Goal: Find specific page/section: Find specific page/section

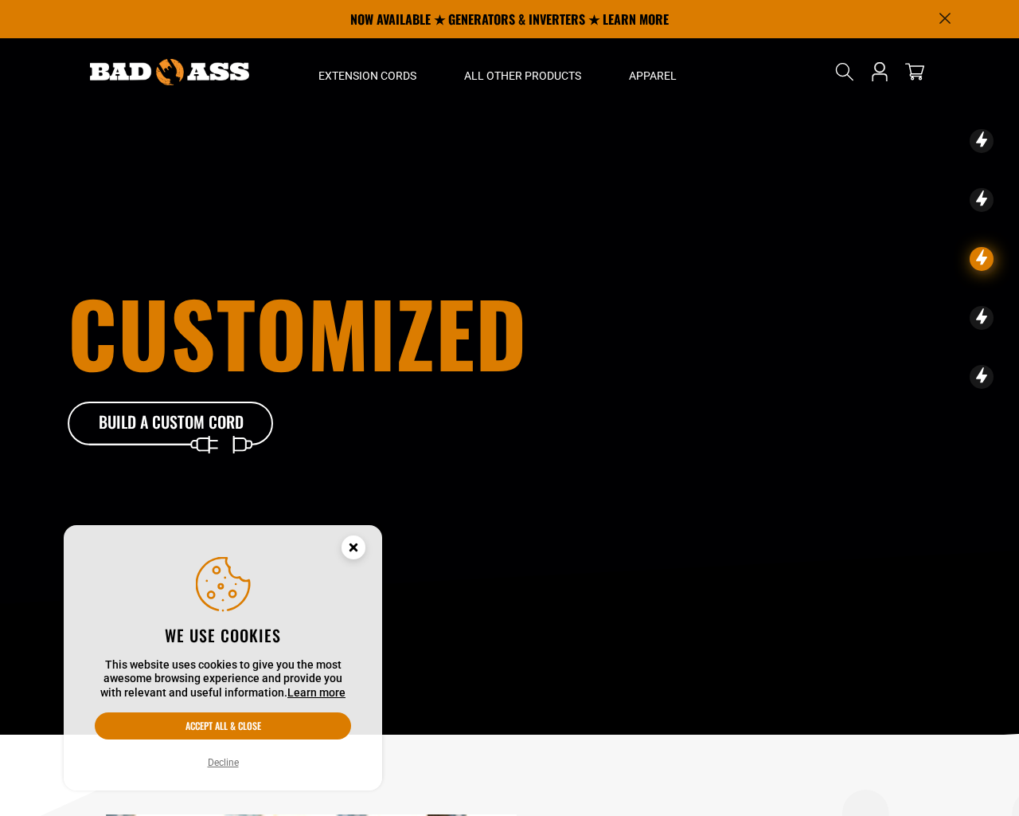
click at [229, 762] on button "Decline" at bounding box center [223, 762] width 41 height 16
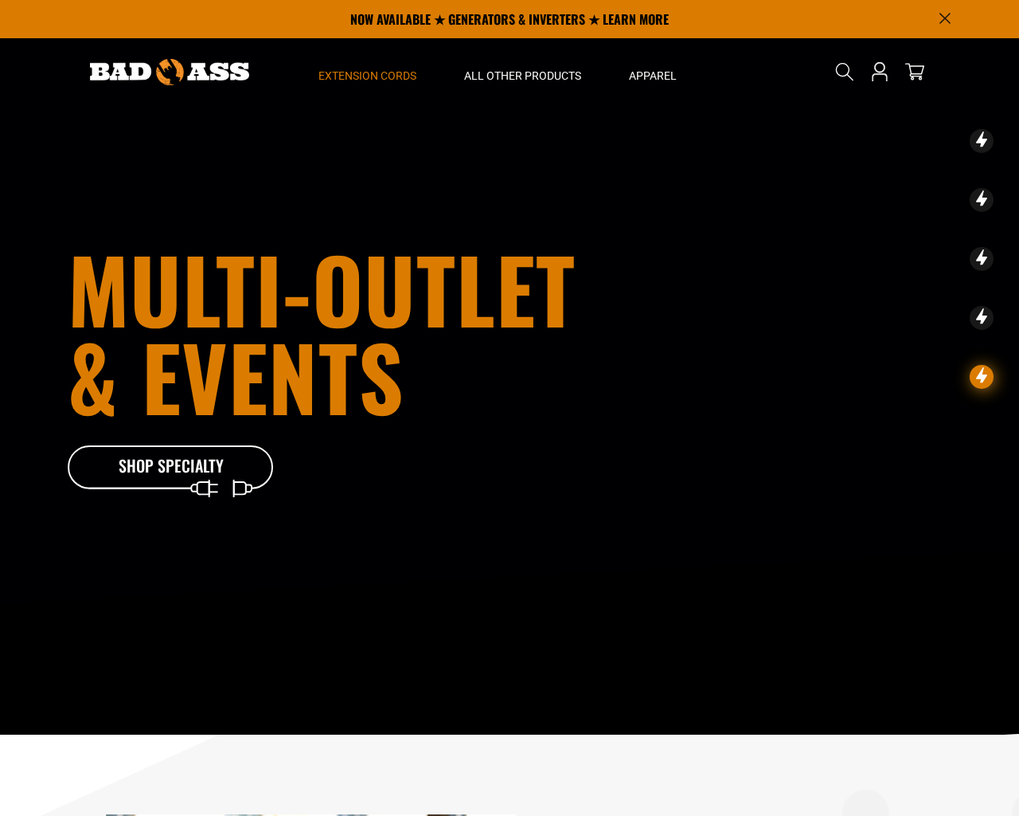
click at [369, 78] on span "Extension Cords" at bounding box center [368, 75] width 98 height 14
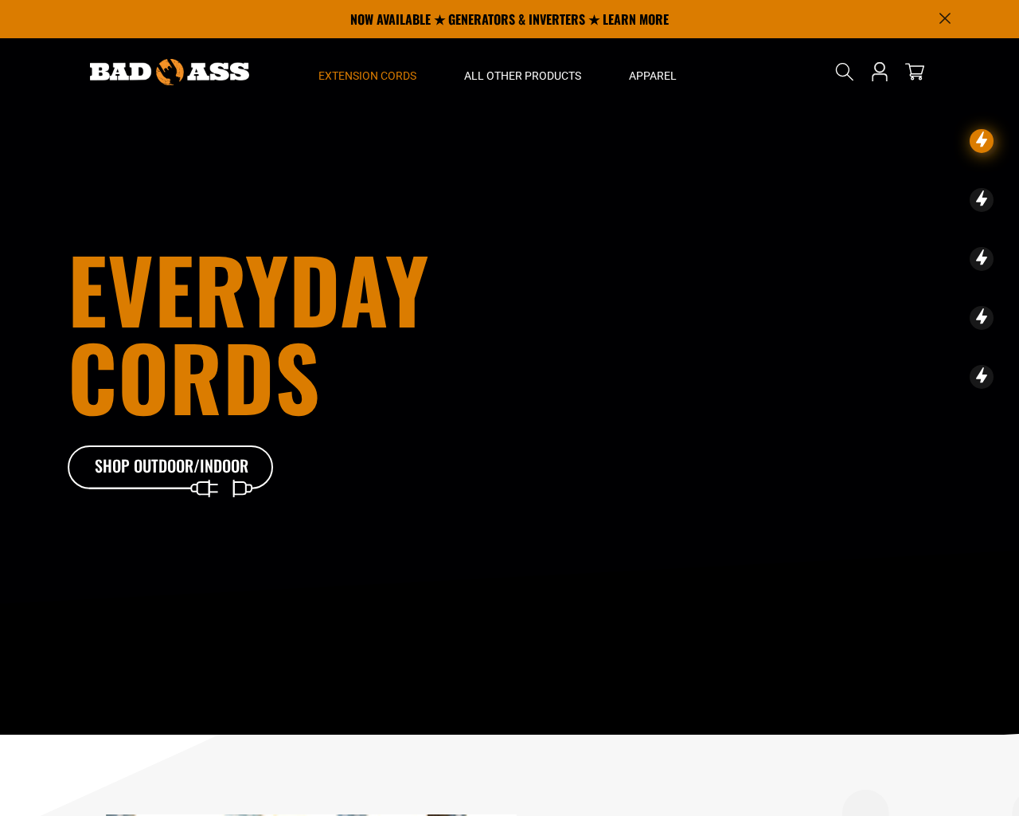
scroll to position [612, 0]
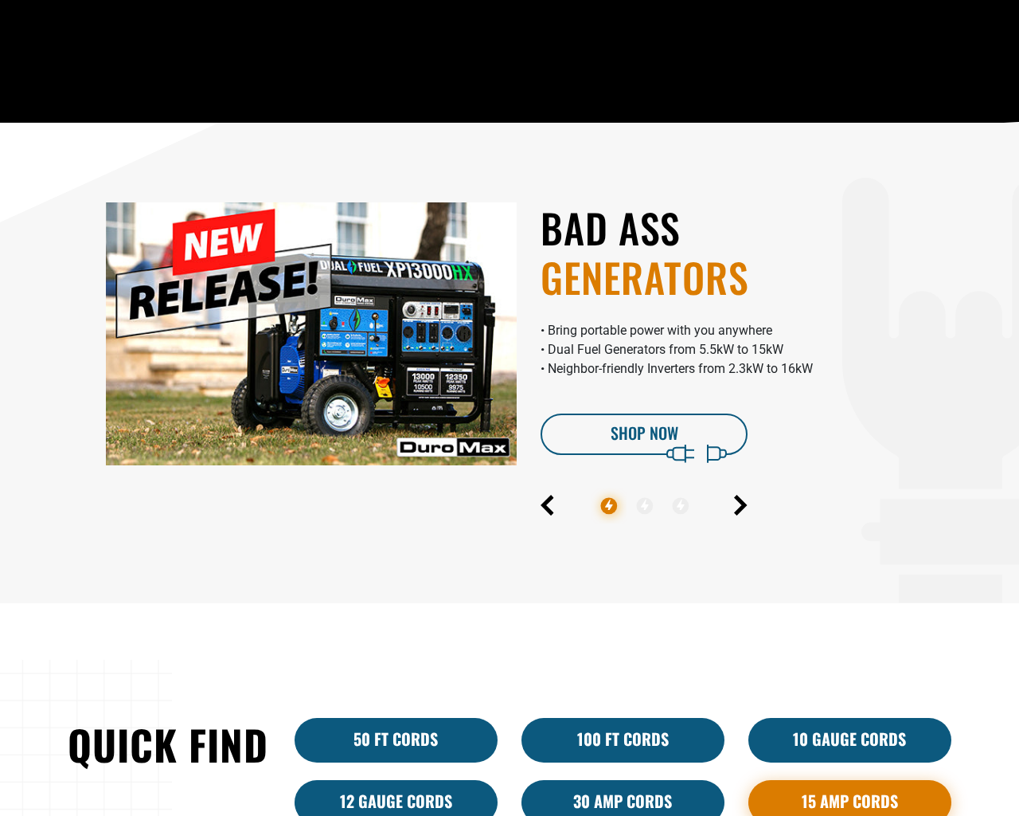
click at [825, 798] on link "15 Amp Cords" at bounding box center [850, 802] width 203 height 45
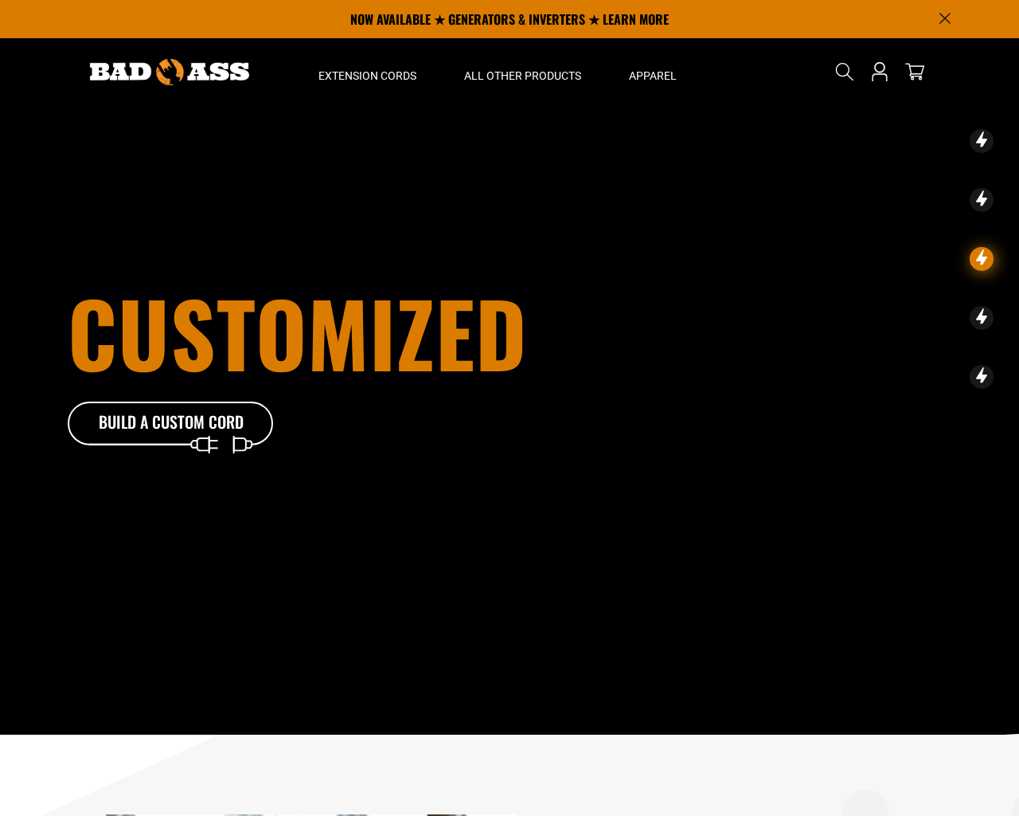
click at [843, 74] on icon "Search" at bounding box center [845, 71] width 19 height 19
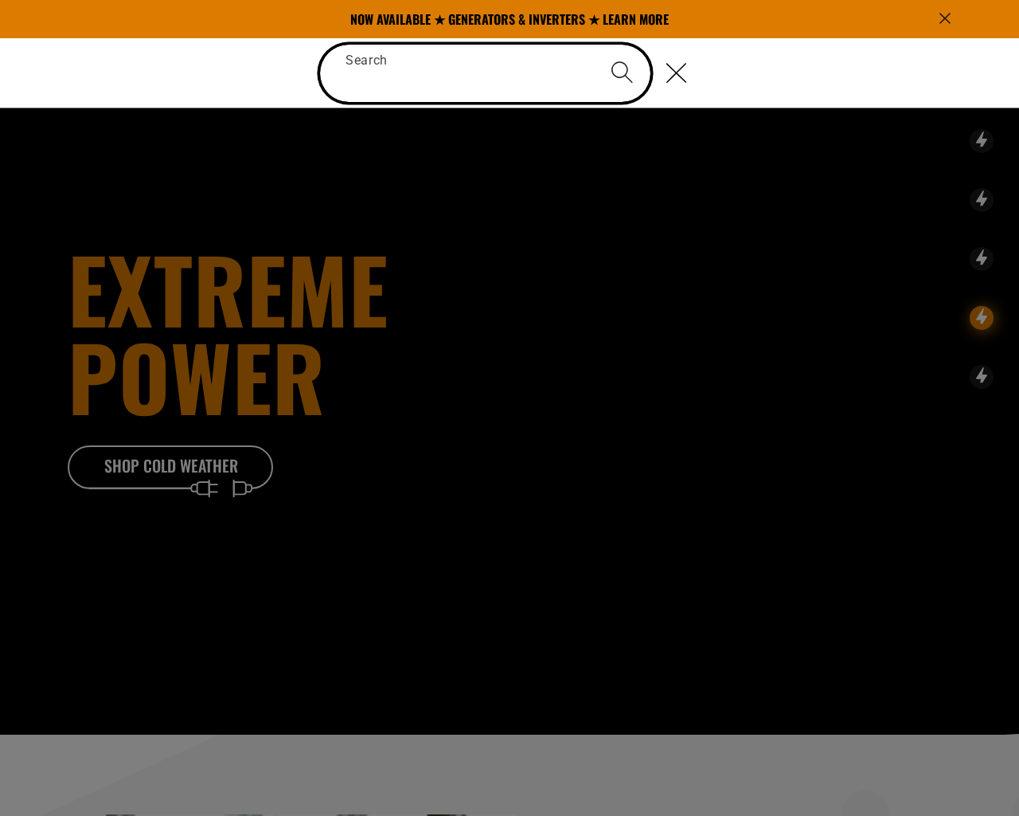
click at [455, 70] on input "Search" at bounding box center [485, 73] width 331 height 57
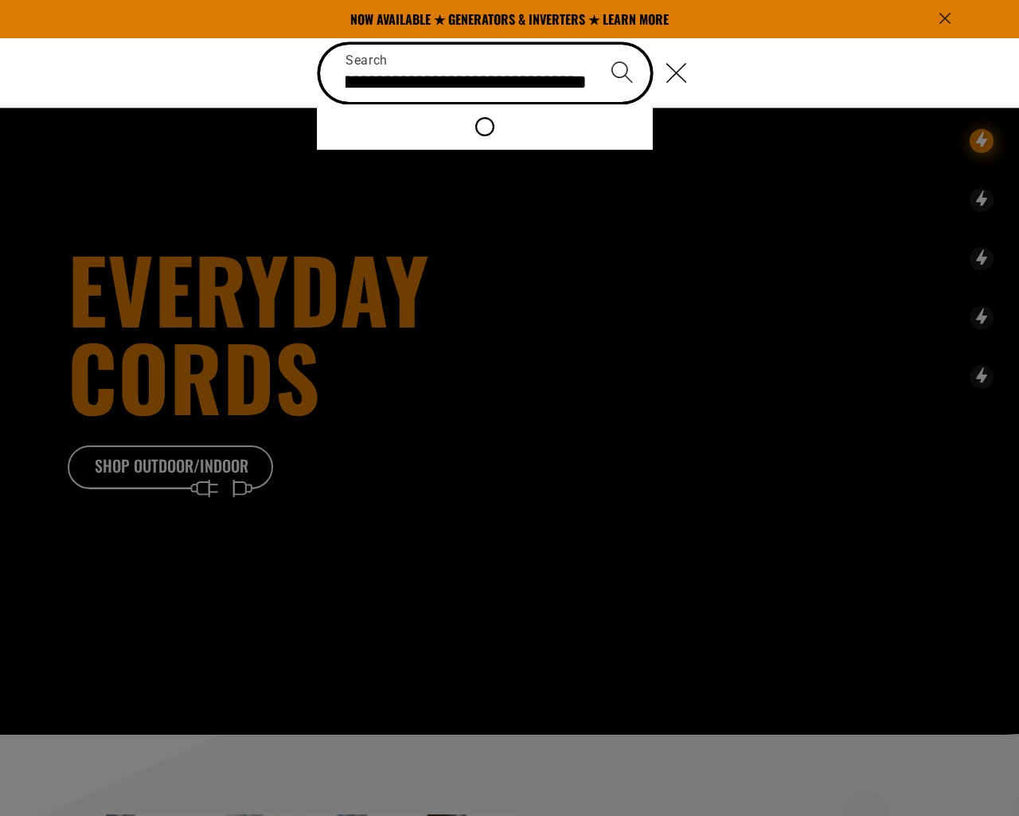
type input "**********"
click at [622, 72] on icon "Search" at bounding box center [622, 72] width 23 height 23
